Goal: Navigation & Orientation: Find specific page/section

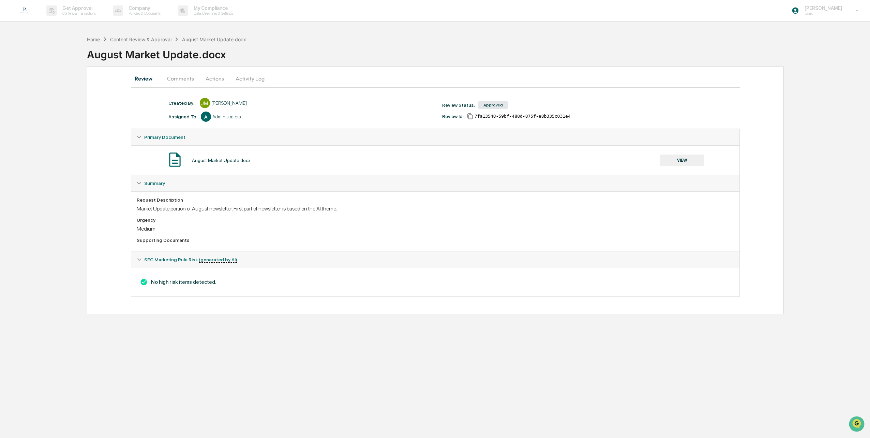
click at [219, 78] on button "Actions" at bounding box center [214, 78] width 31 height 16
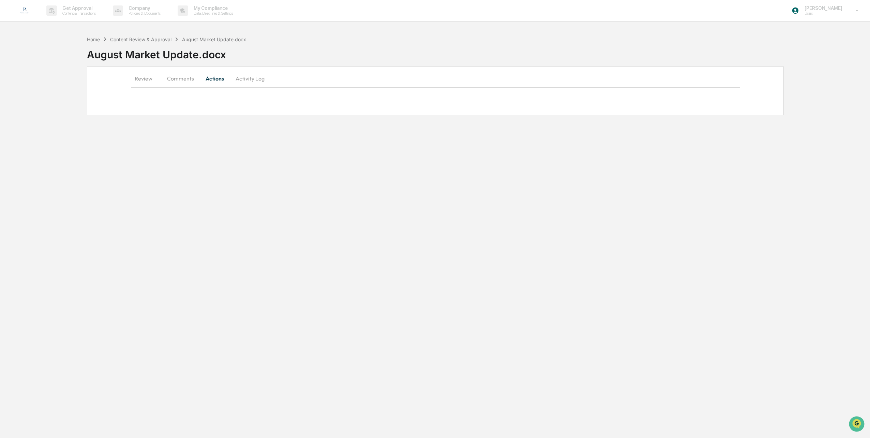
click at [186, 81] on button "Comments" at bounding box center [181, 78] width 38 height 16
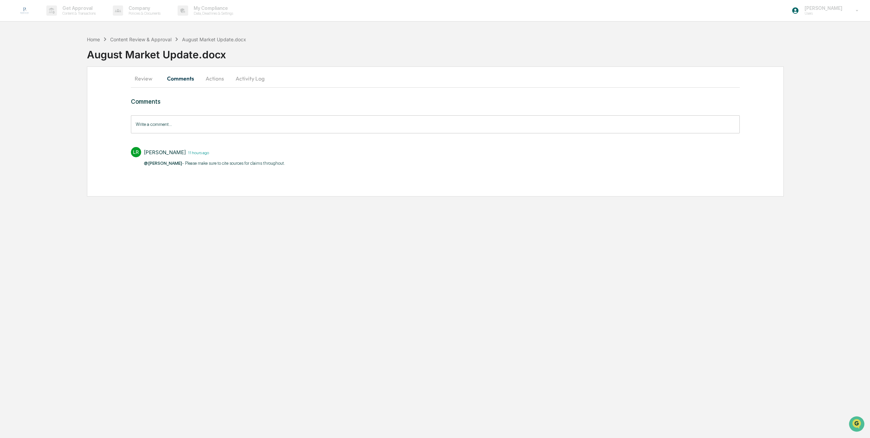
click at [256, 81] on button "Activity Log" at bounding box center [250, 78] width 40 height 16
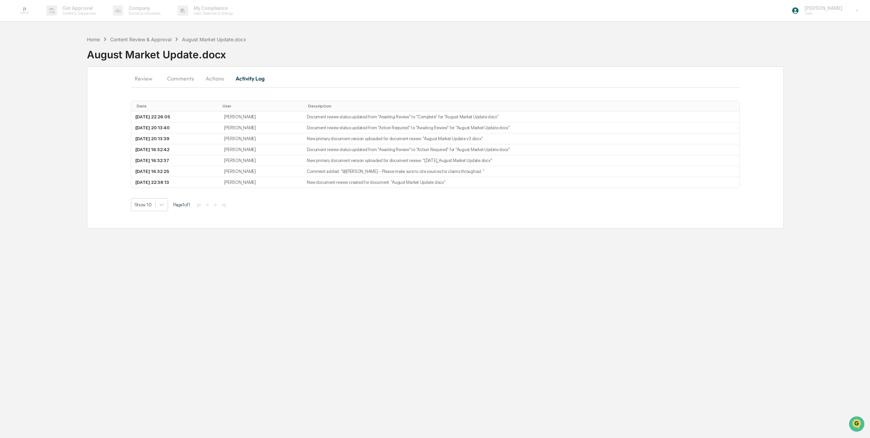
click at [186, 78] on button "Comments" at bounding box center [181, 78] width 38 height 16
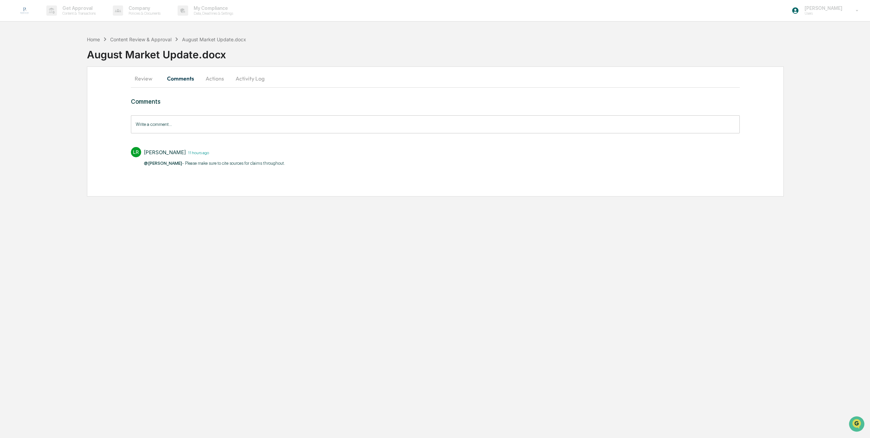
click at [144, 77] on button "Review" at bounding box center [146, 78] width 31 height 16
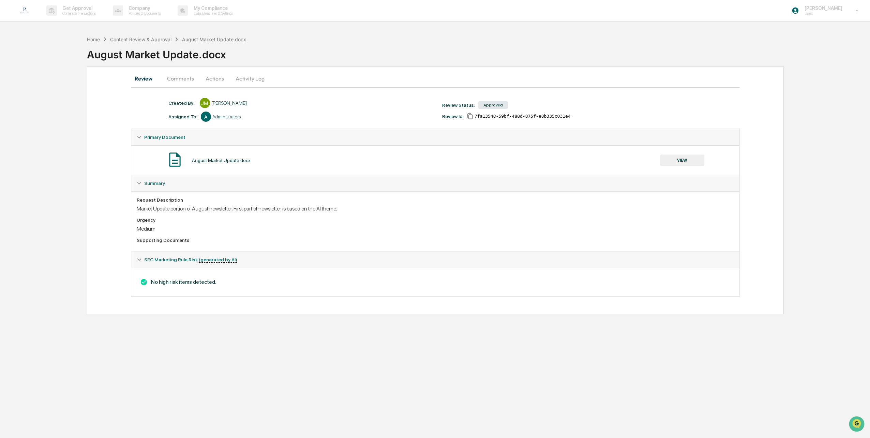
click at [671, 164] on button "VIEW" at bounding box center [682, 160] width 44 height 12
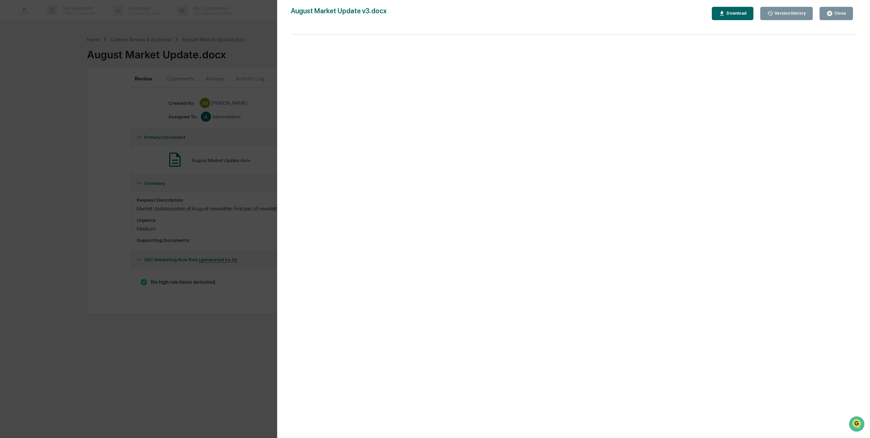
click at [844, 15] on div "Close" at bounding box center [839, 13] width 13 height 5
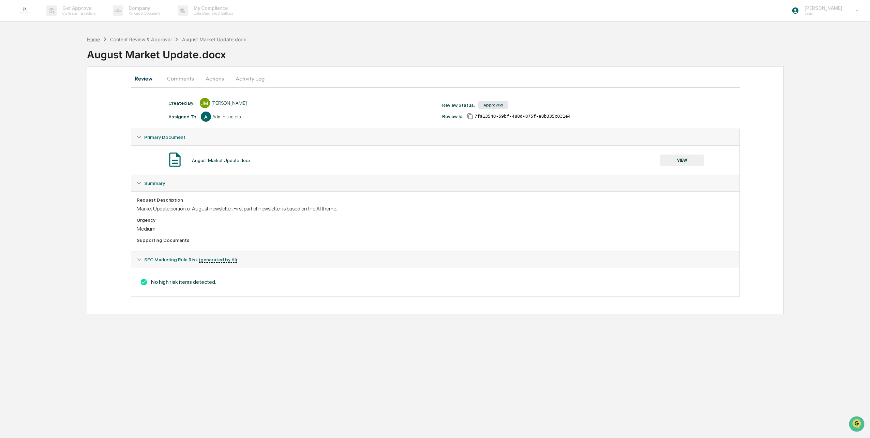
click at [97, 37] on div "Home" at bounding box center [93, 39] width 13 height 6
